Goal: Task Accomplishment & Management: Manage account settings

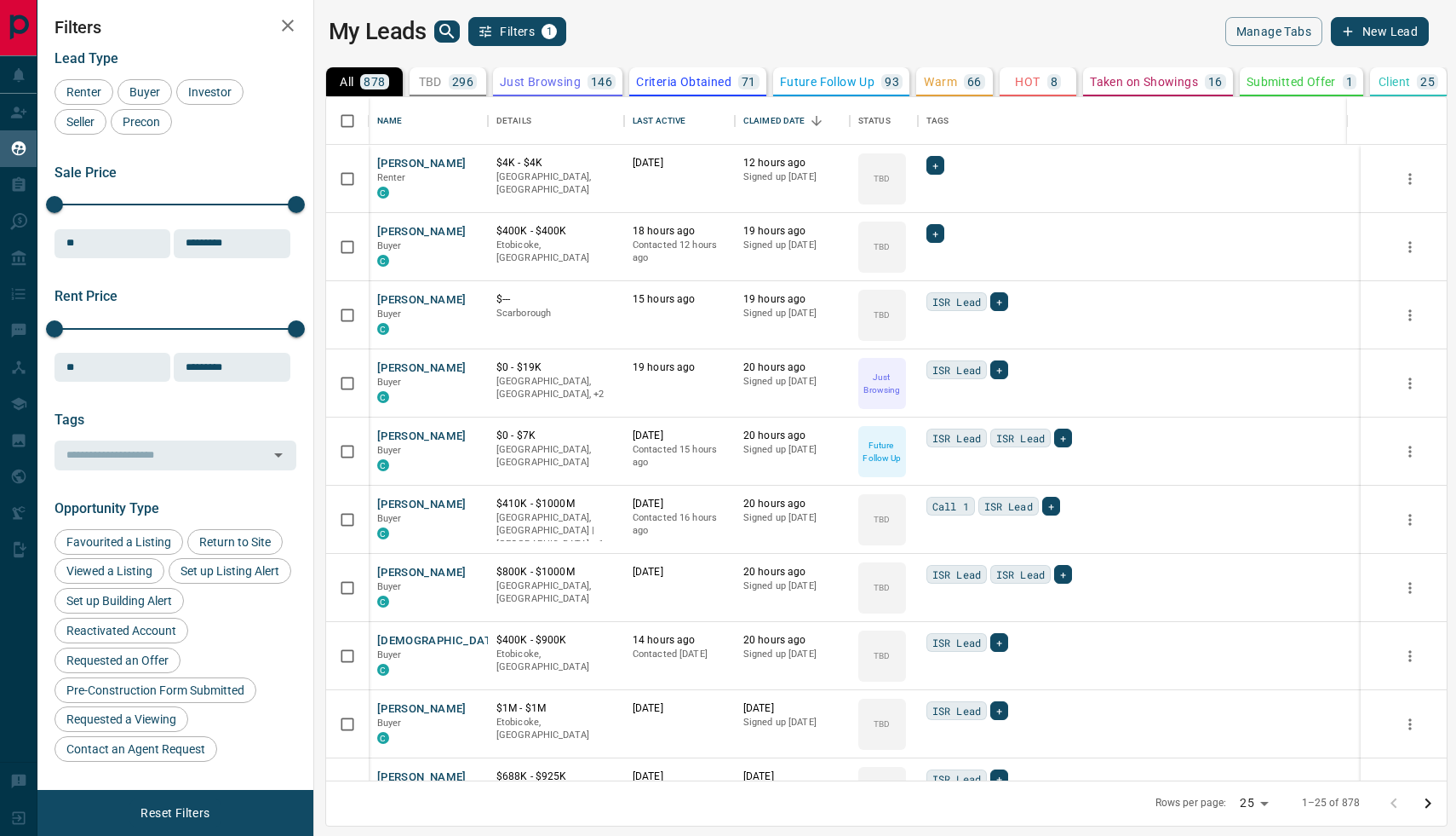
scroll to position [683, 1134]
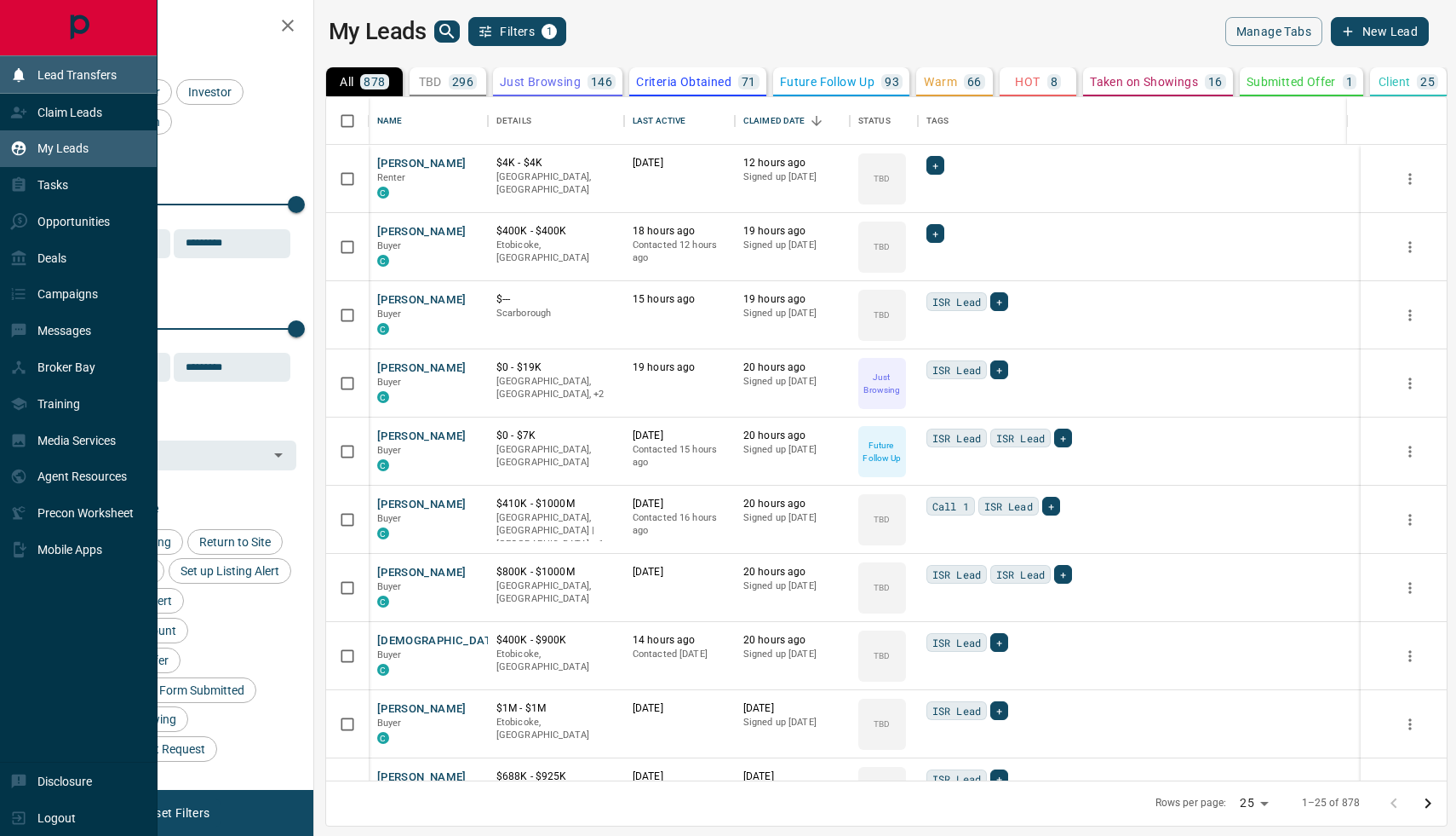
click at [103, 72] on p "Lead Transfers" at bounding box center [78, 75] width 79 height 14
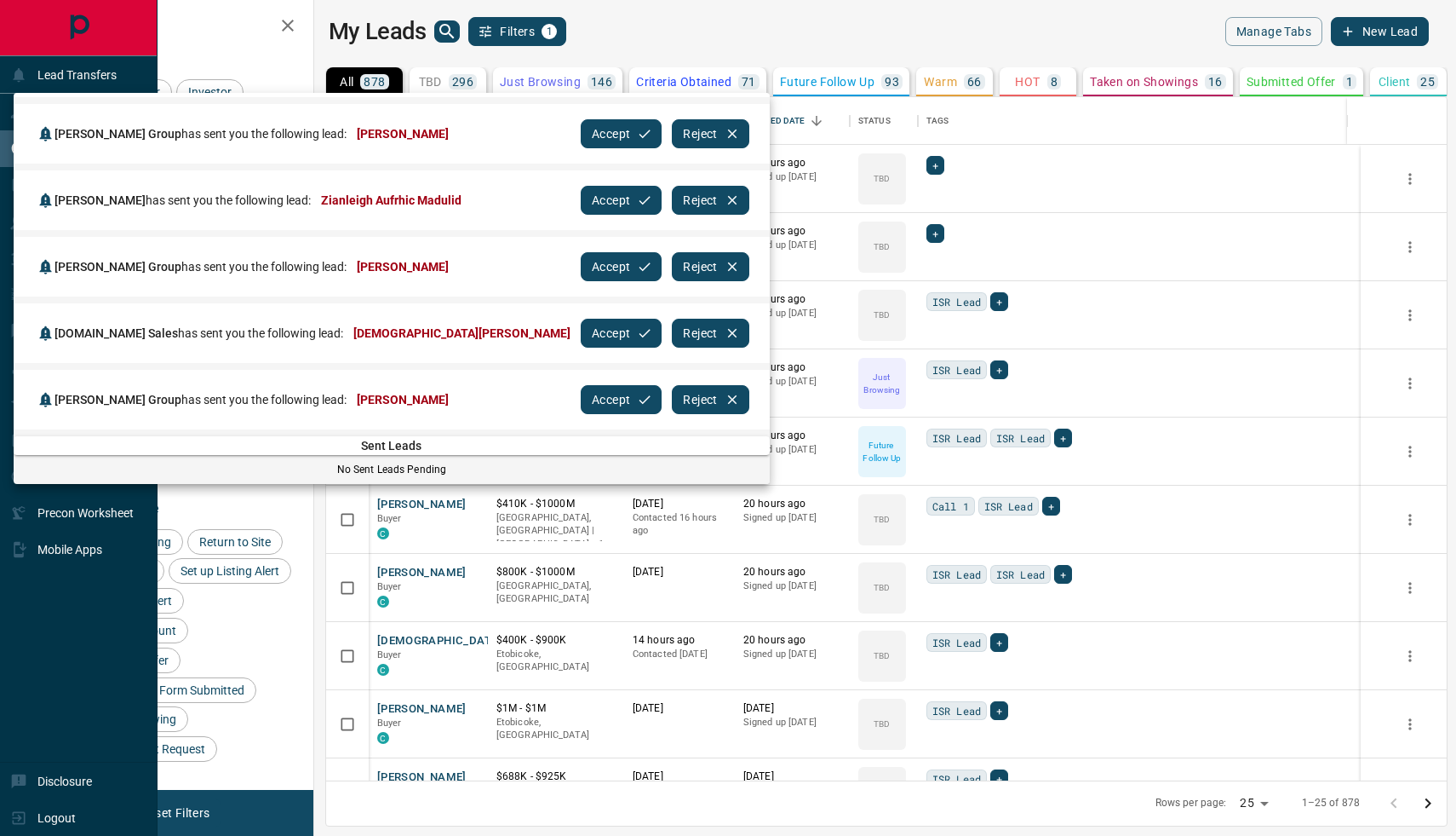
scroll to position [0, 0]
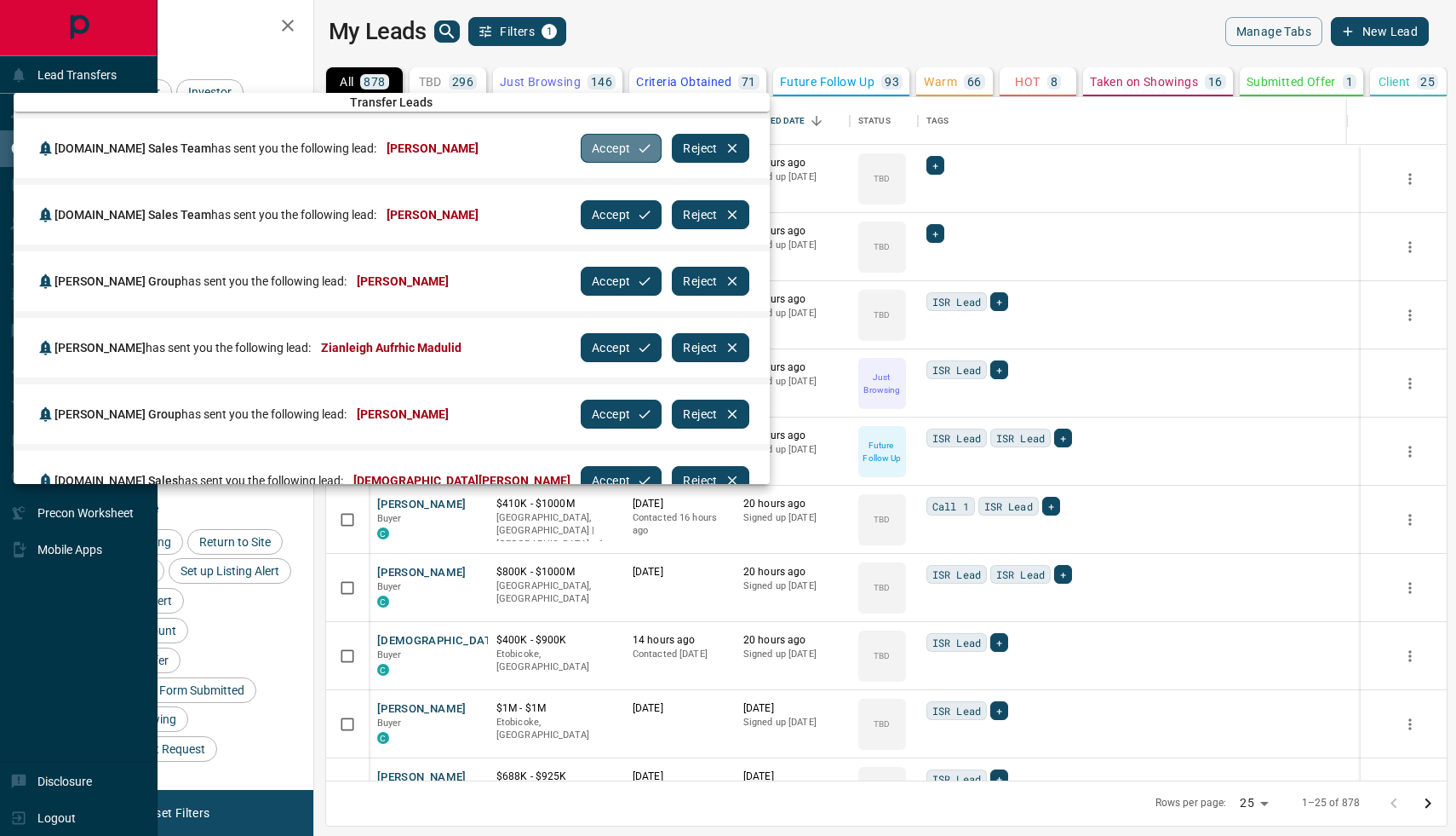
click at [581, 148] on button "Accept" at bounding box center [621, 148] width 81 height 29
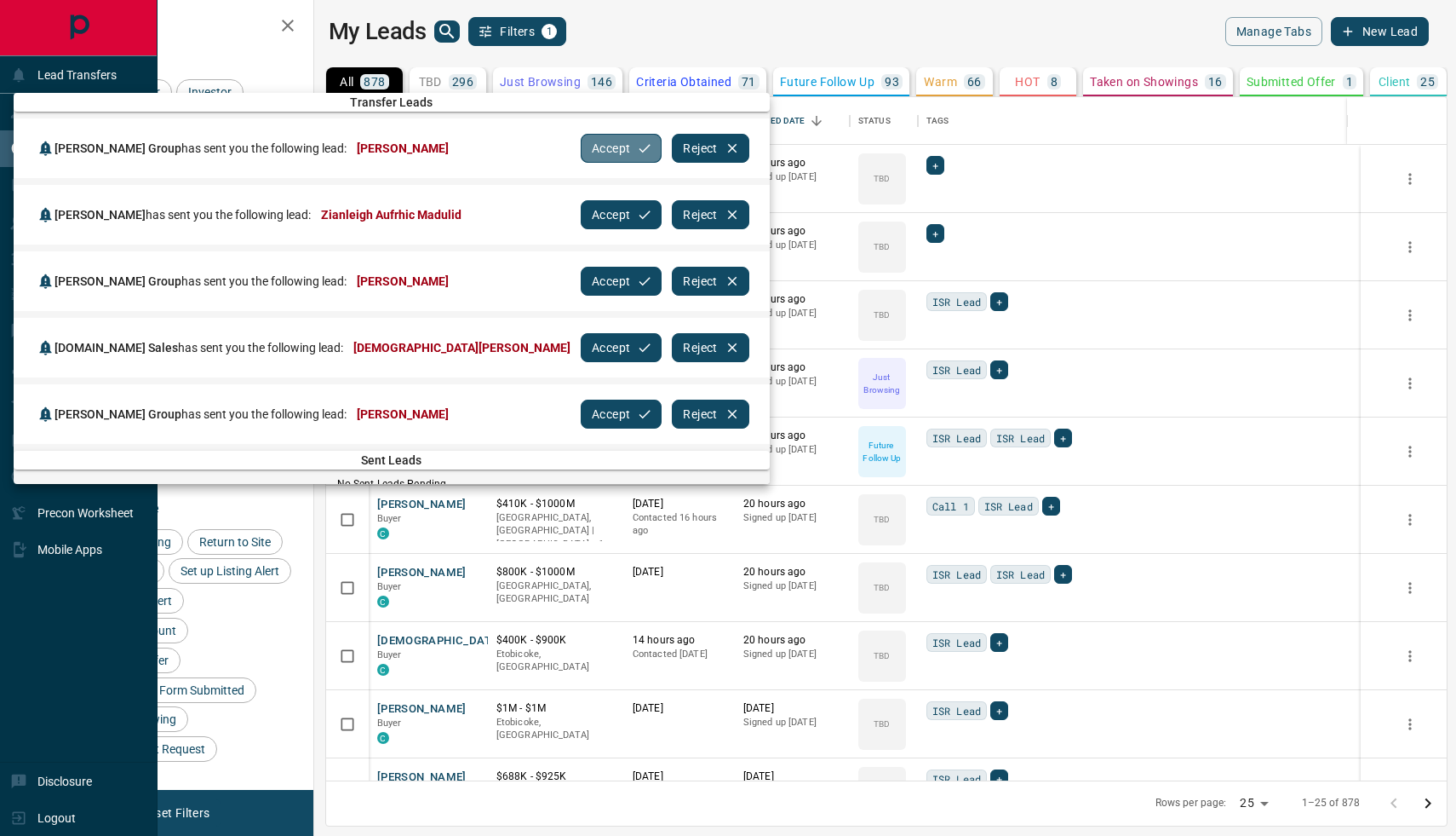
click at [581, 148] on button "Accept" at bounding box center [621, 148] width 81 height 29
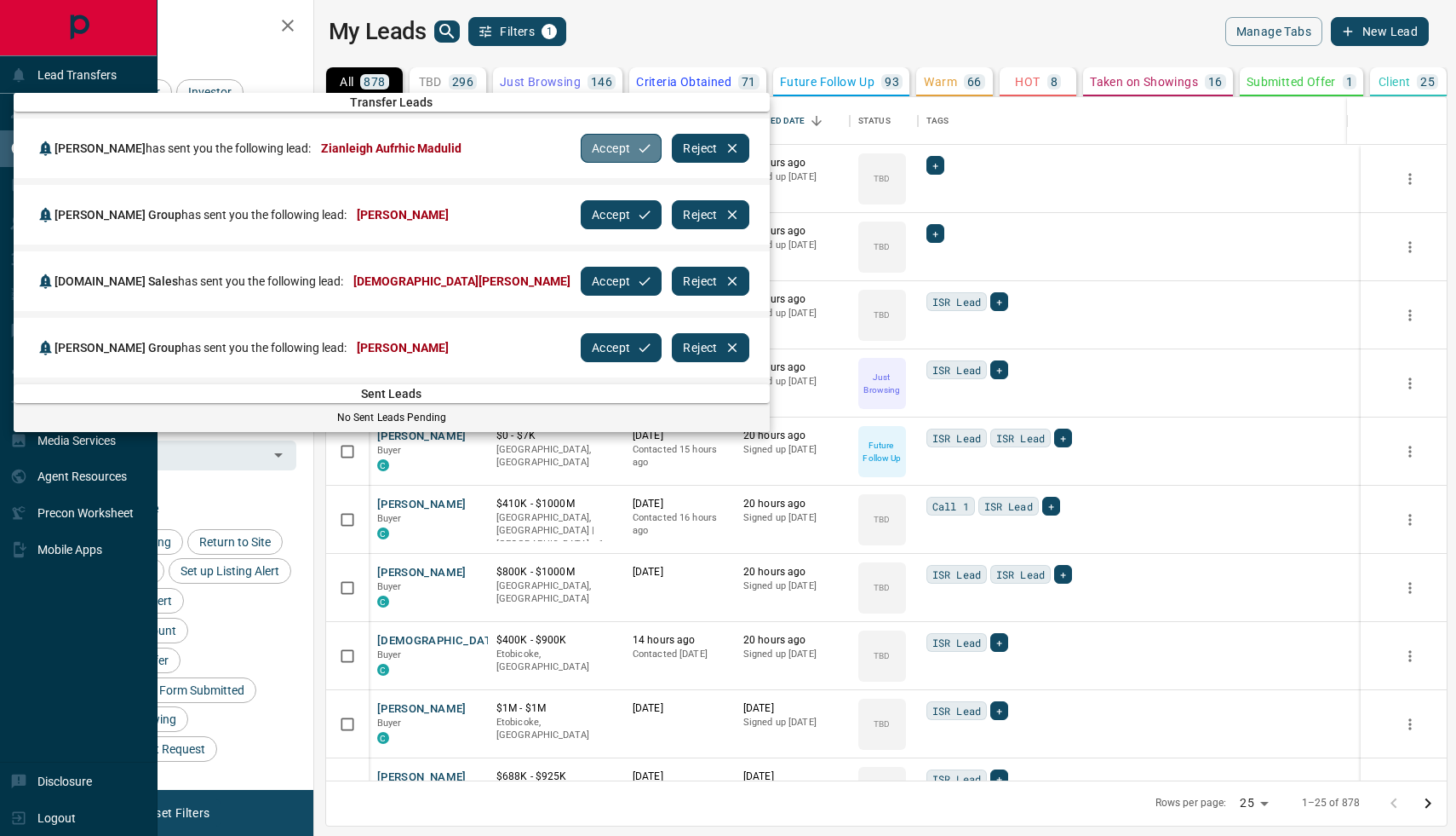
click at [581, 148] on button "Accept" at bounding box center [621, 148] width 81 height 29
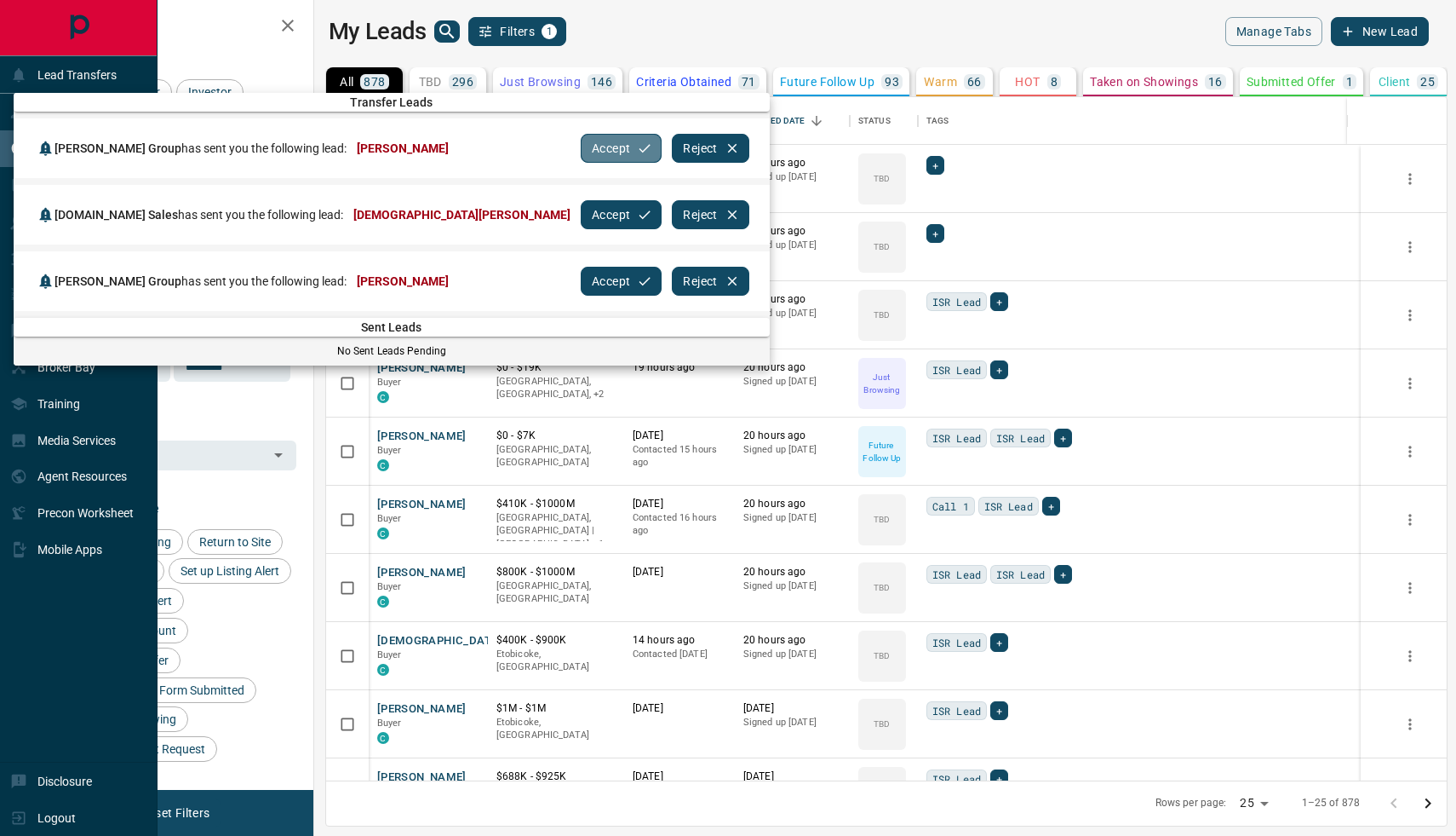
click at [581, 148] on button "Accept" at bounding box center [621, 148] width 81 height 29
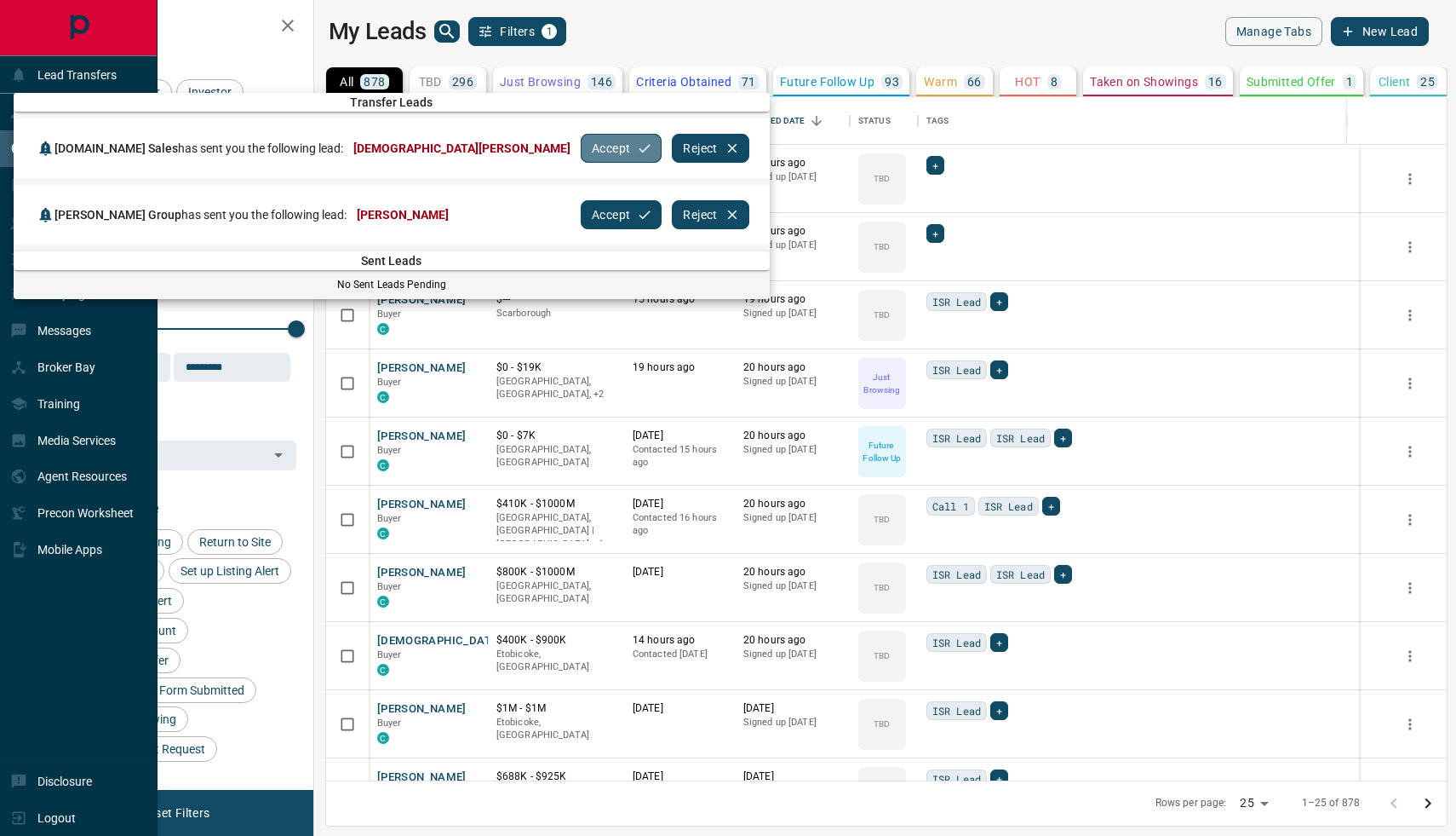
click at [581, 154] on button "Accept" at bounding box center [621, 148] width 81 height 29
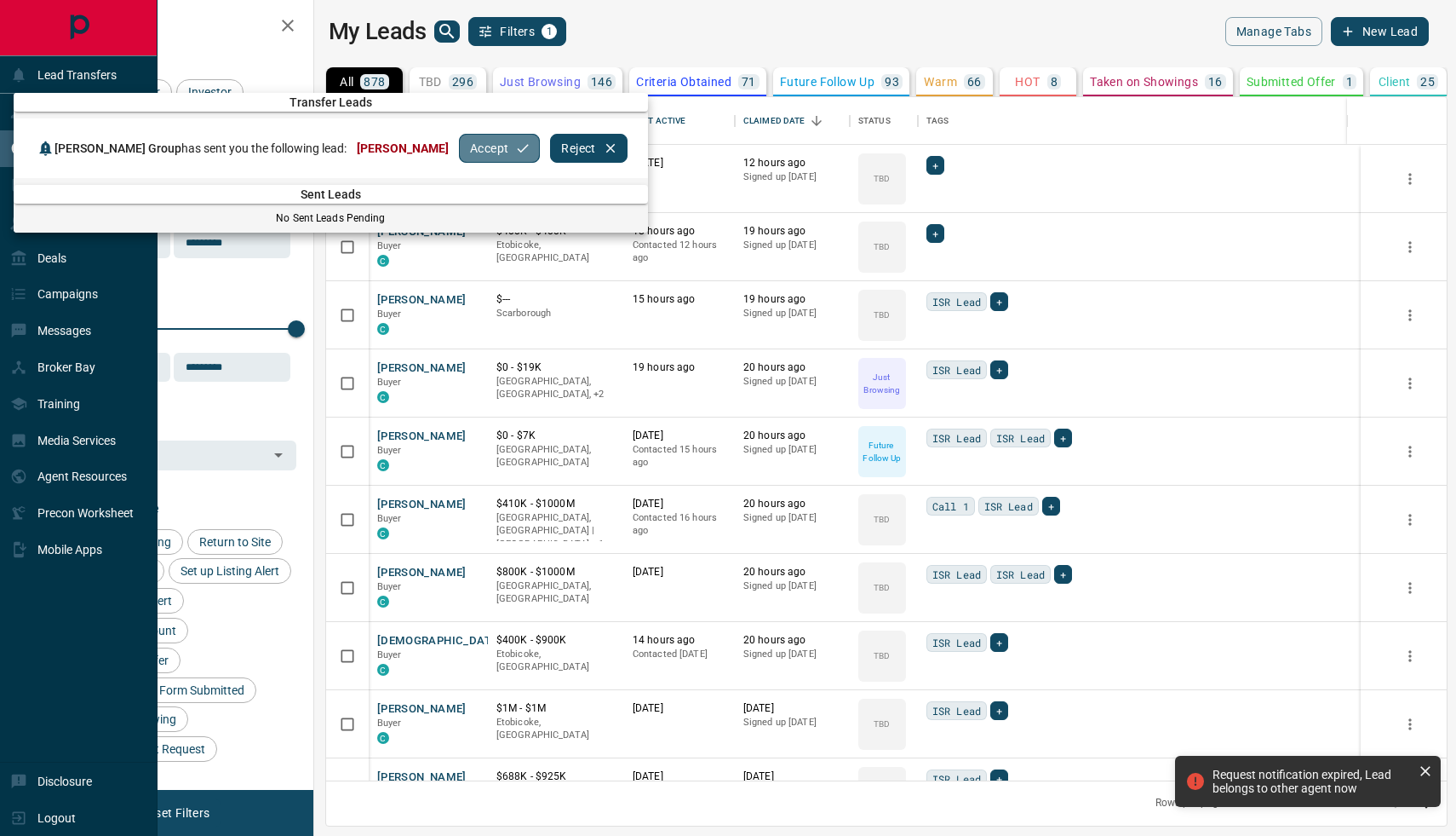
click at [465, 154] on button "Accept" at bounding box center [499, 148] width 81 height 29
